Goal: Navigation & Orientation: Go to known website

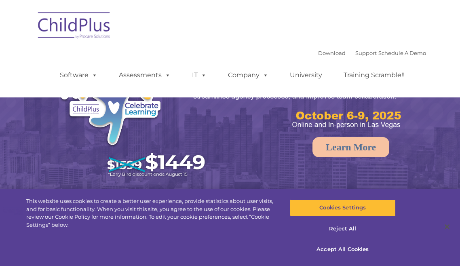
select select "MEDIUM"
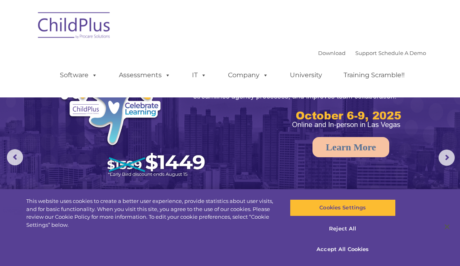
click at [57, 26] on img at bounding box center [74, 26] width 81 height 40
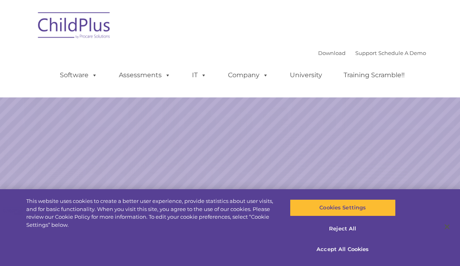
select select "MEDIUM"
